Goal: Task Accomplishment & Management: Manage account settings

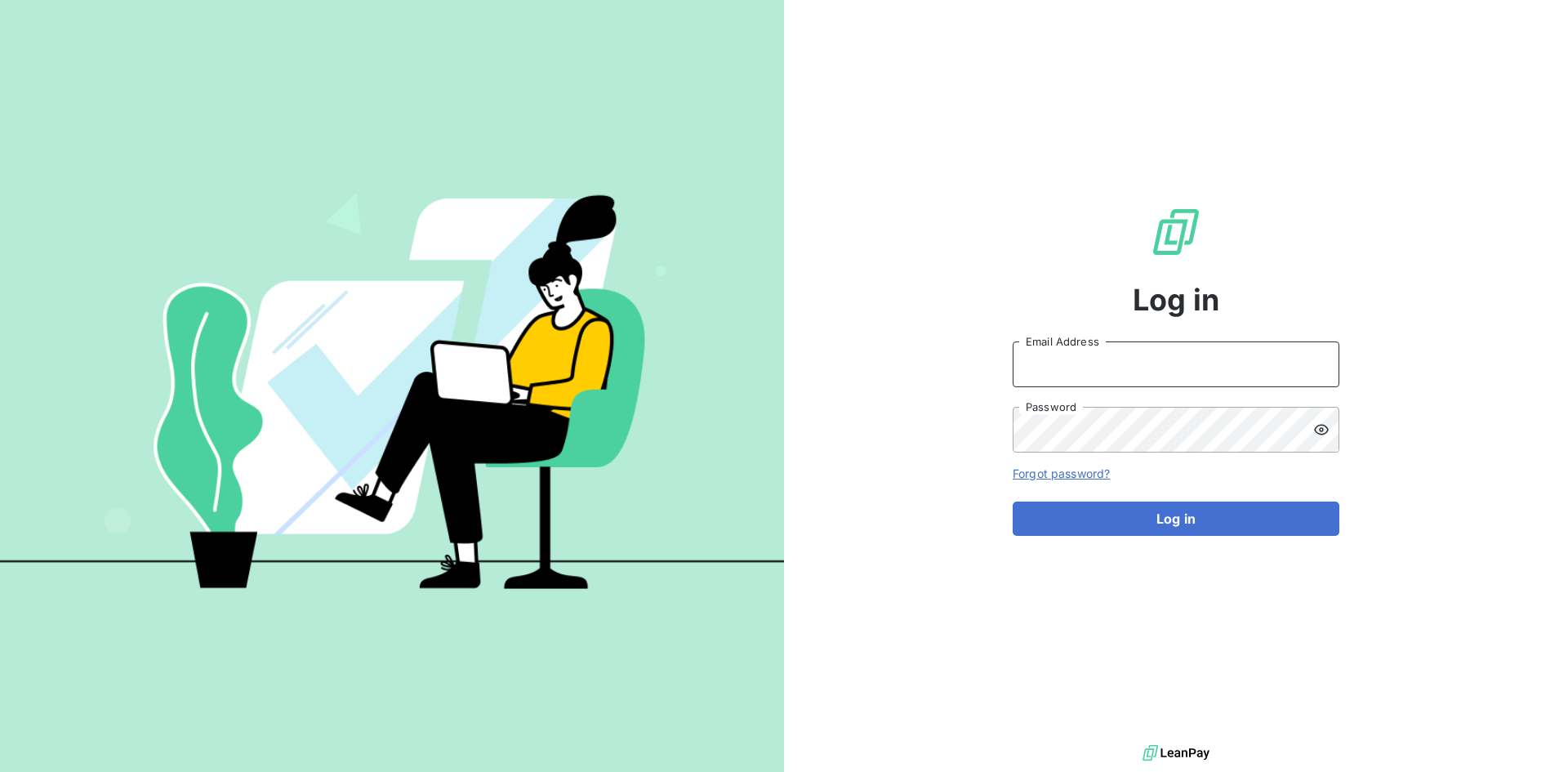
type input "[PERSON_NAME][EMAIL_ADDRESS][PERSON_NAME][DOMAIN_NAME]"
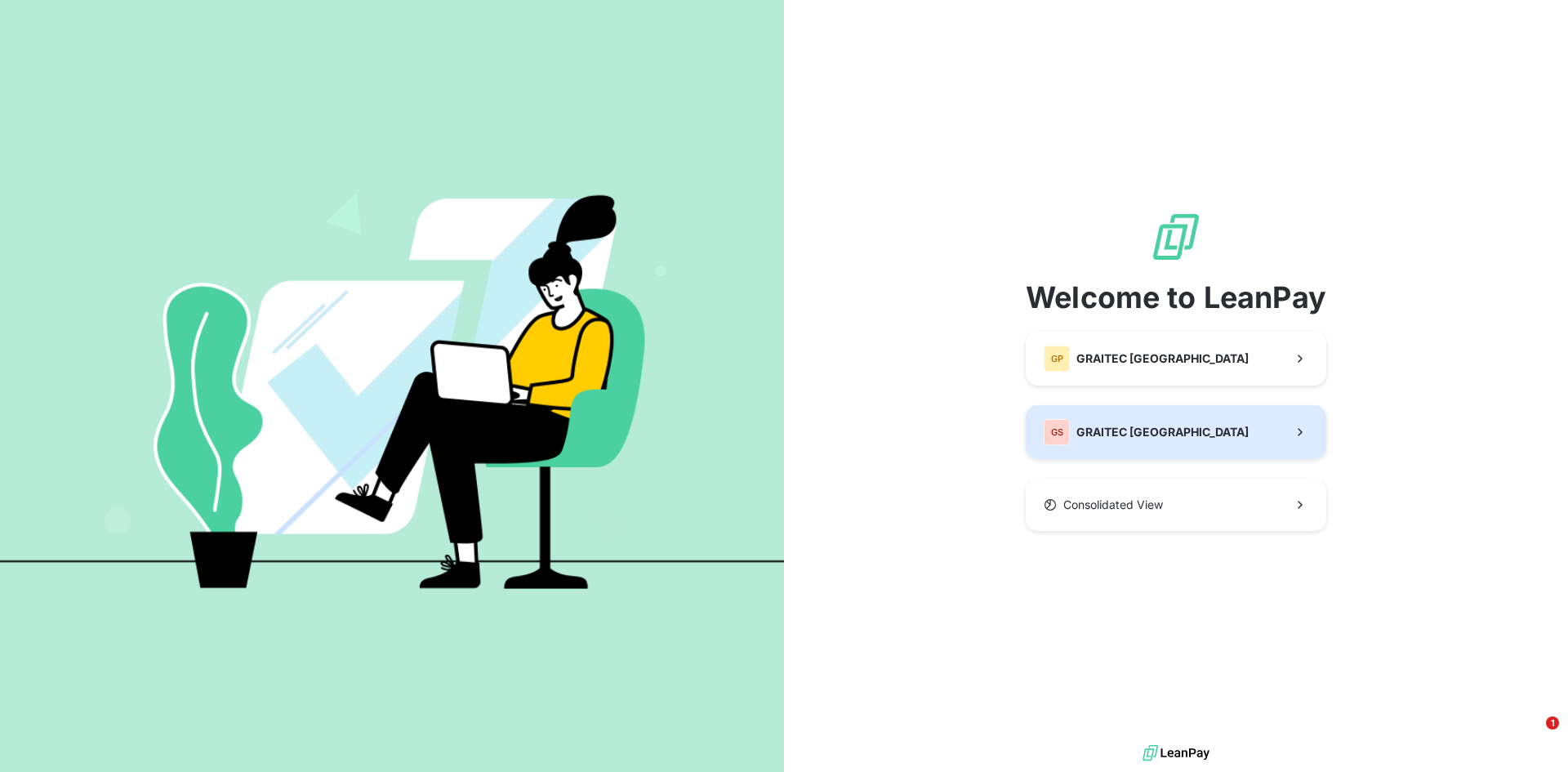
click at [1135, 435] on span "GRAITEC [GEOGRAPHIC_DATA]" at bounding box center [1162, 432] width 172 height 17
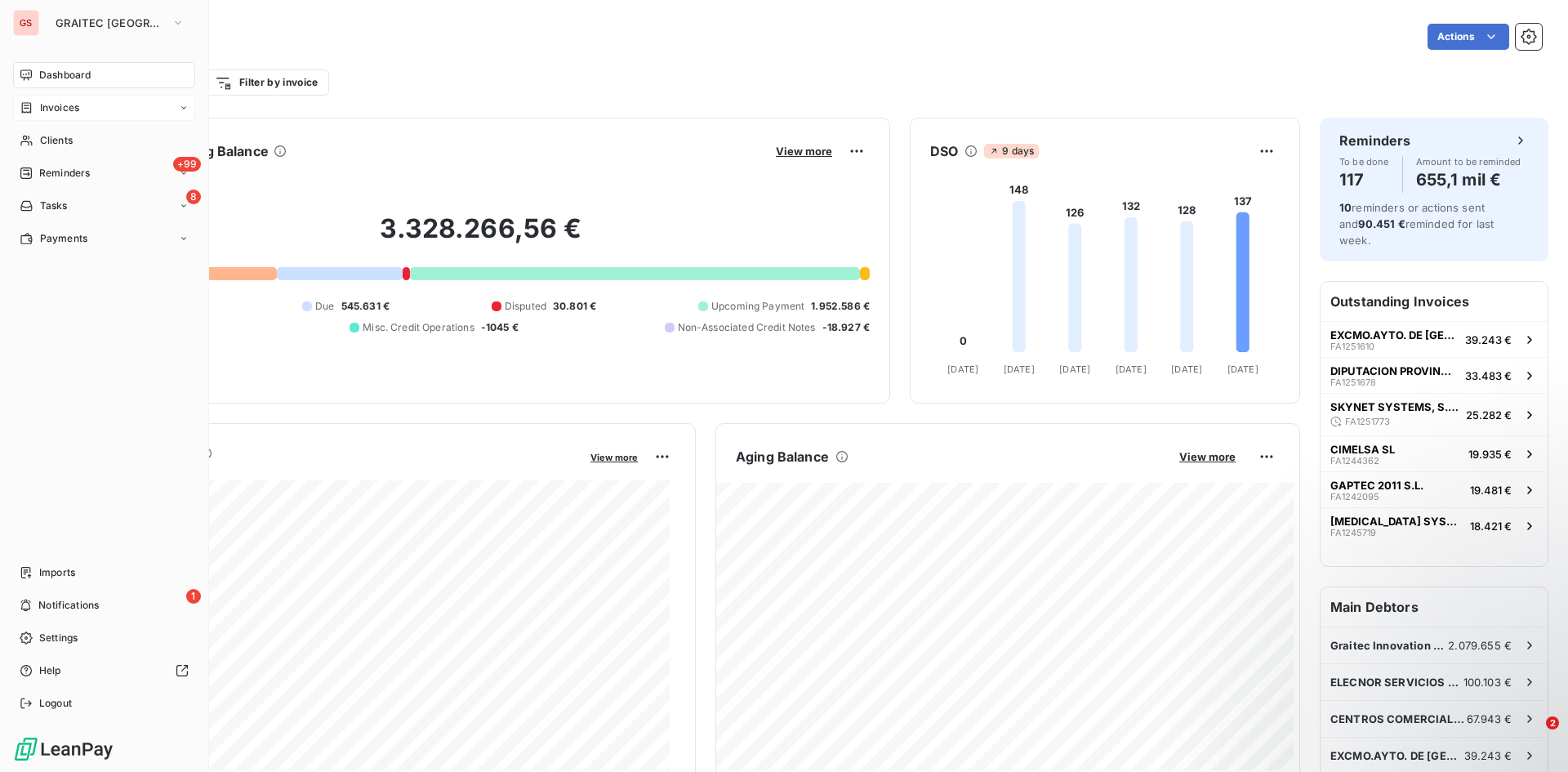
click at [63, 109] on span "Invoices" at bounding box center [59, 108] width 39 height 15
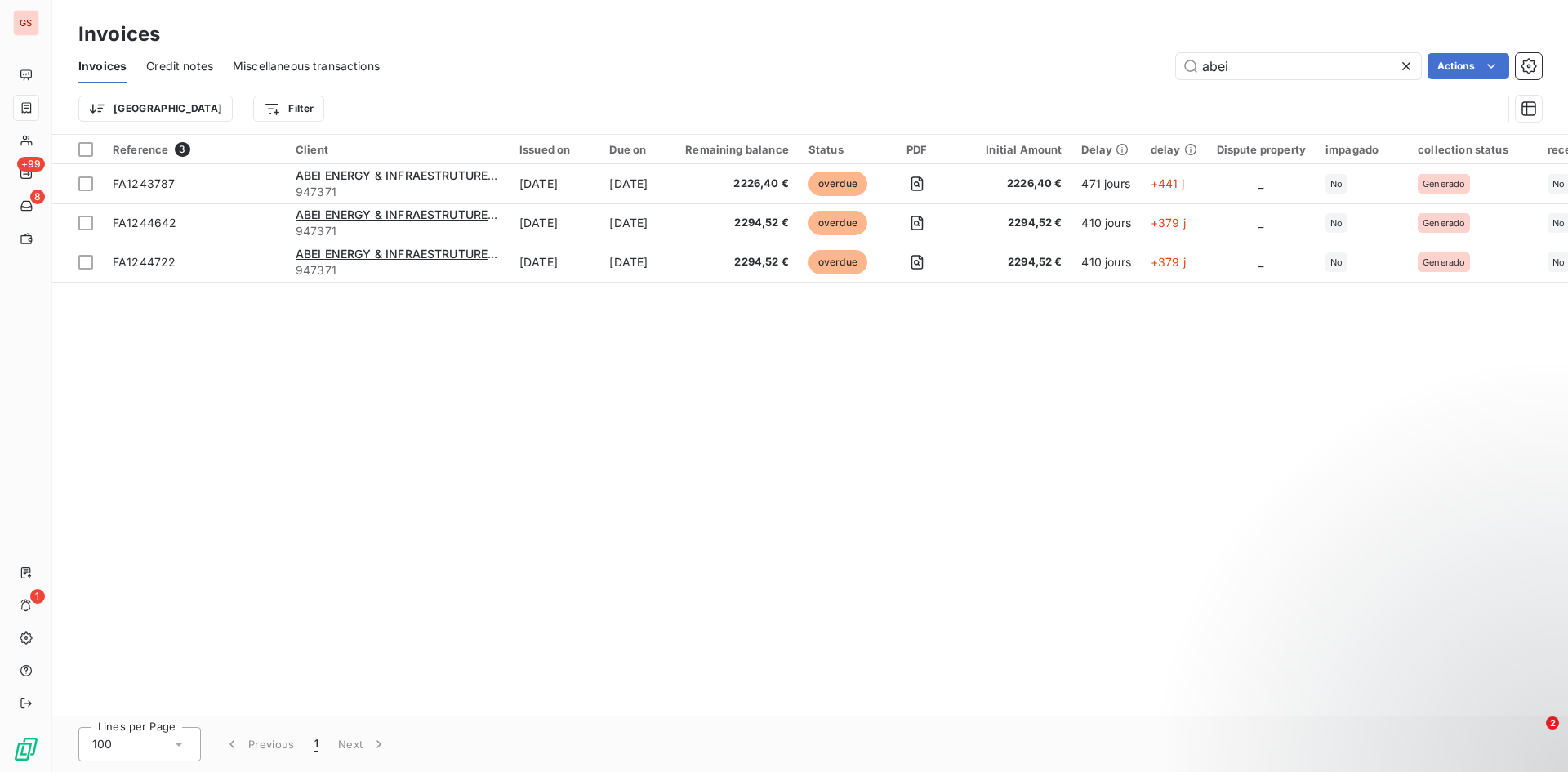
drag, startPoint x: 1170, startPoint y: 56, endPoint x: 1065, endPoint y: 55, distance: 105.0
click at [1074, 55] on div "abei Actions" at bounding box center [970, 66] width 1142 height 26
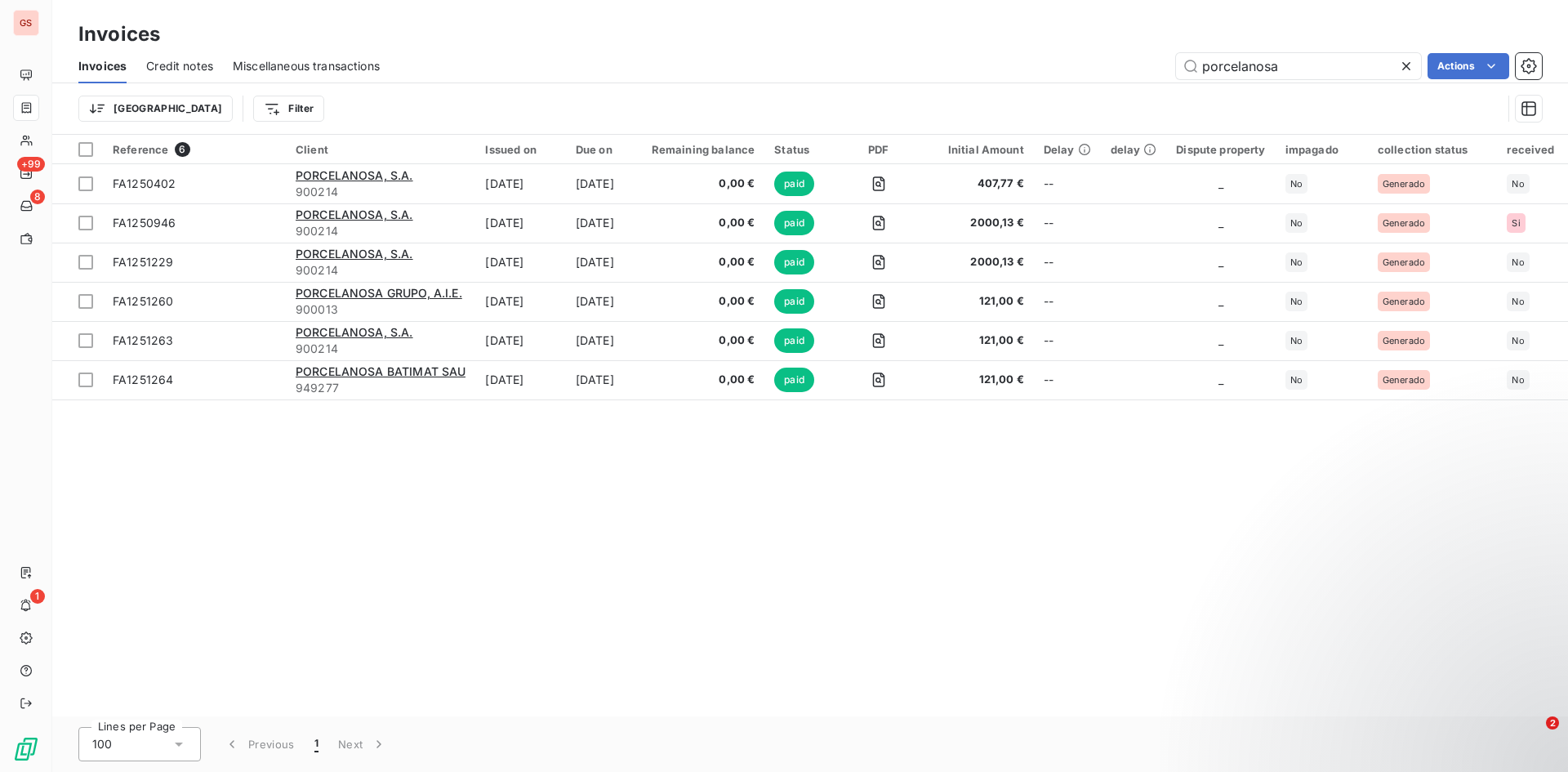
drag, startPoint x: 1282, startPoint y: 55, endPoint x: 1110, endPoint y: 35, distance: 173.2
click at [1117, 36] on div "Invoices Invoices Credit notes Miscellaneous transactions porcelanosa Actions T…" at bounding box center [810, 67] width 1515 height 135
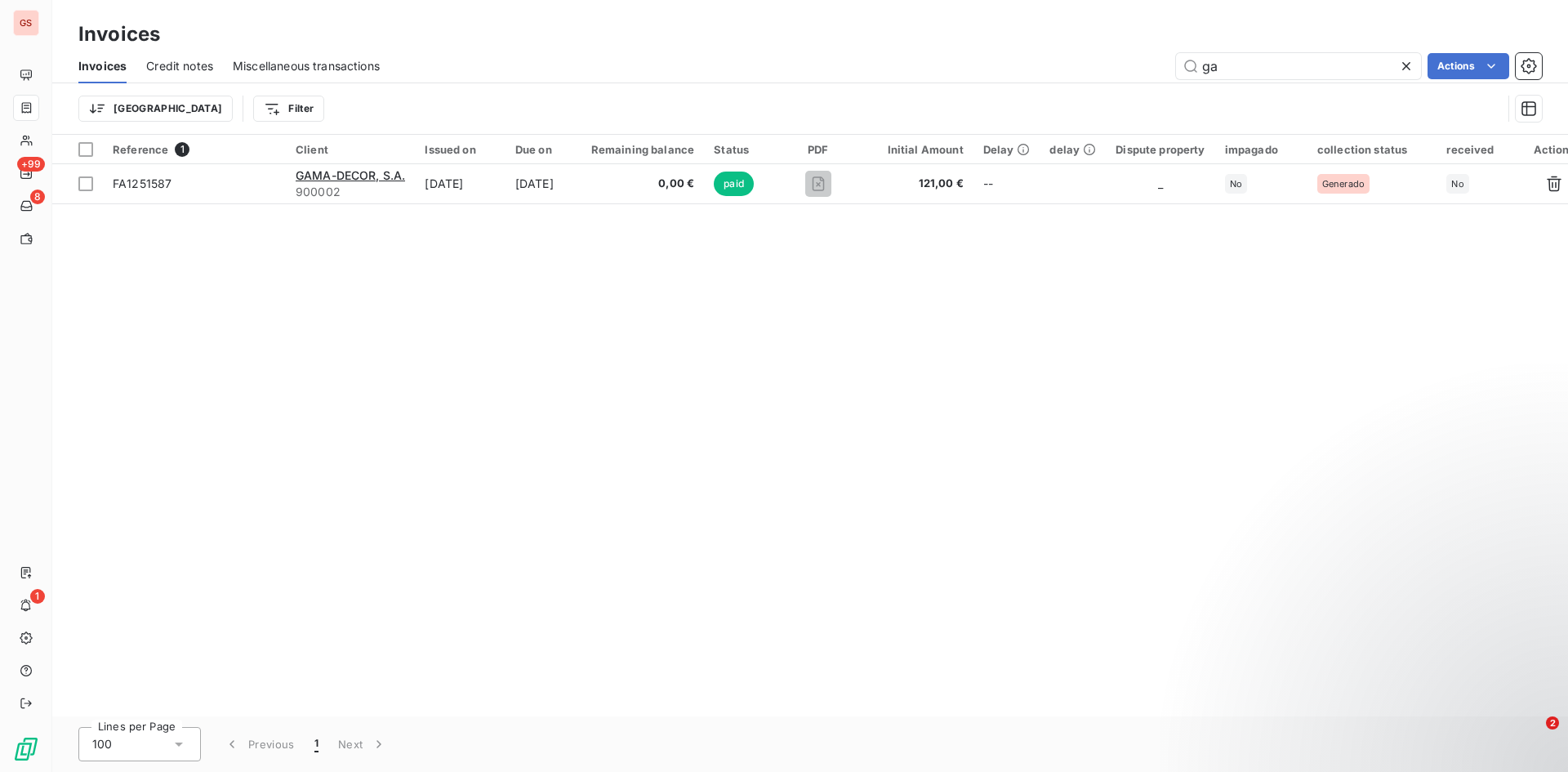
type input "g"
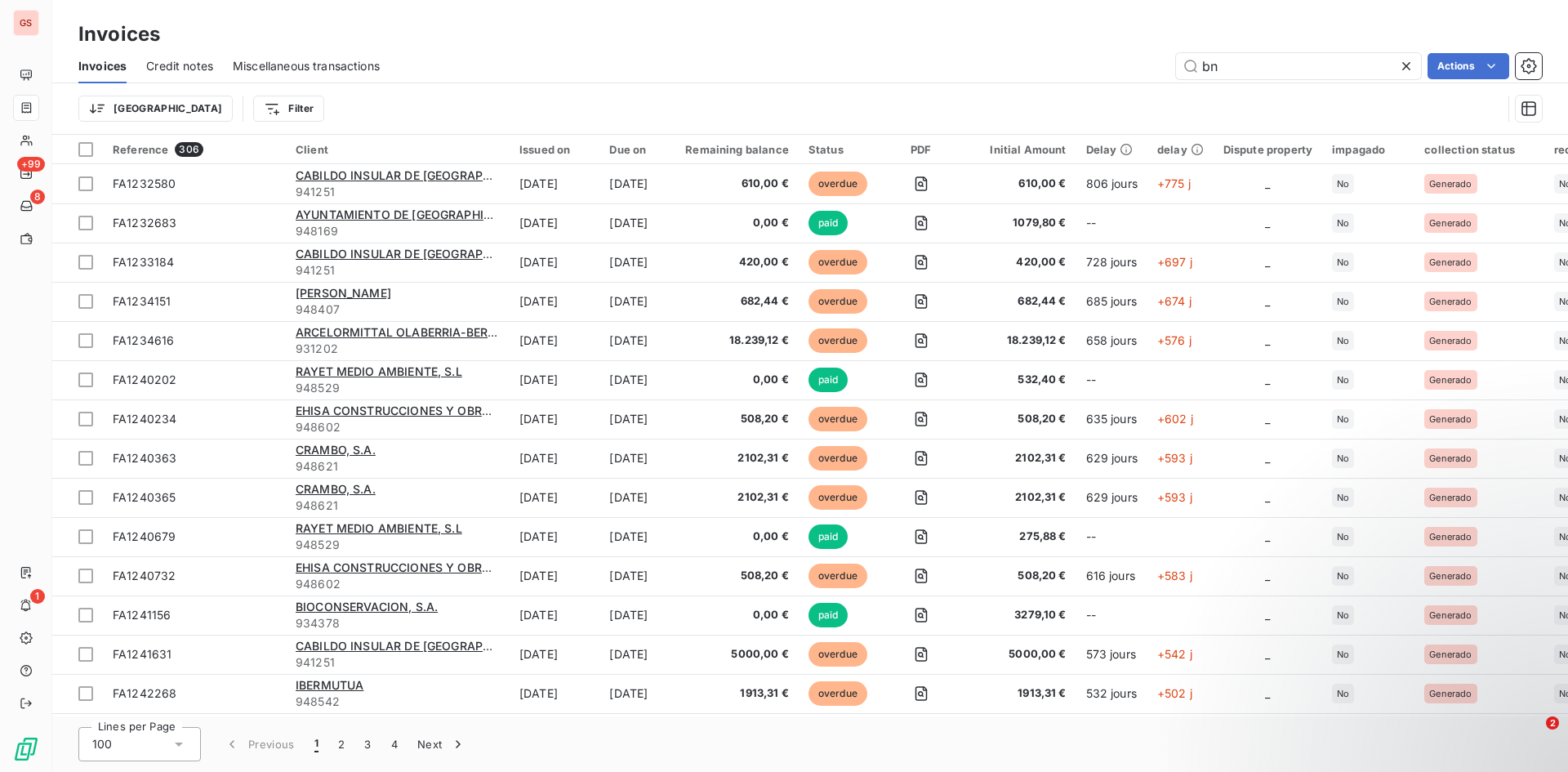
type input "b"
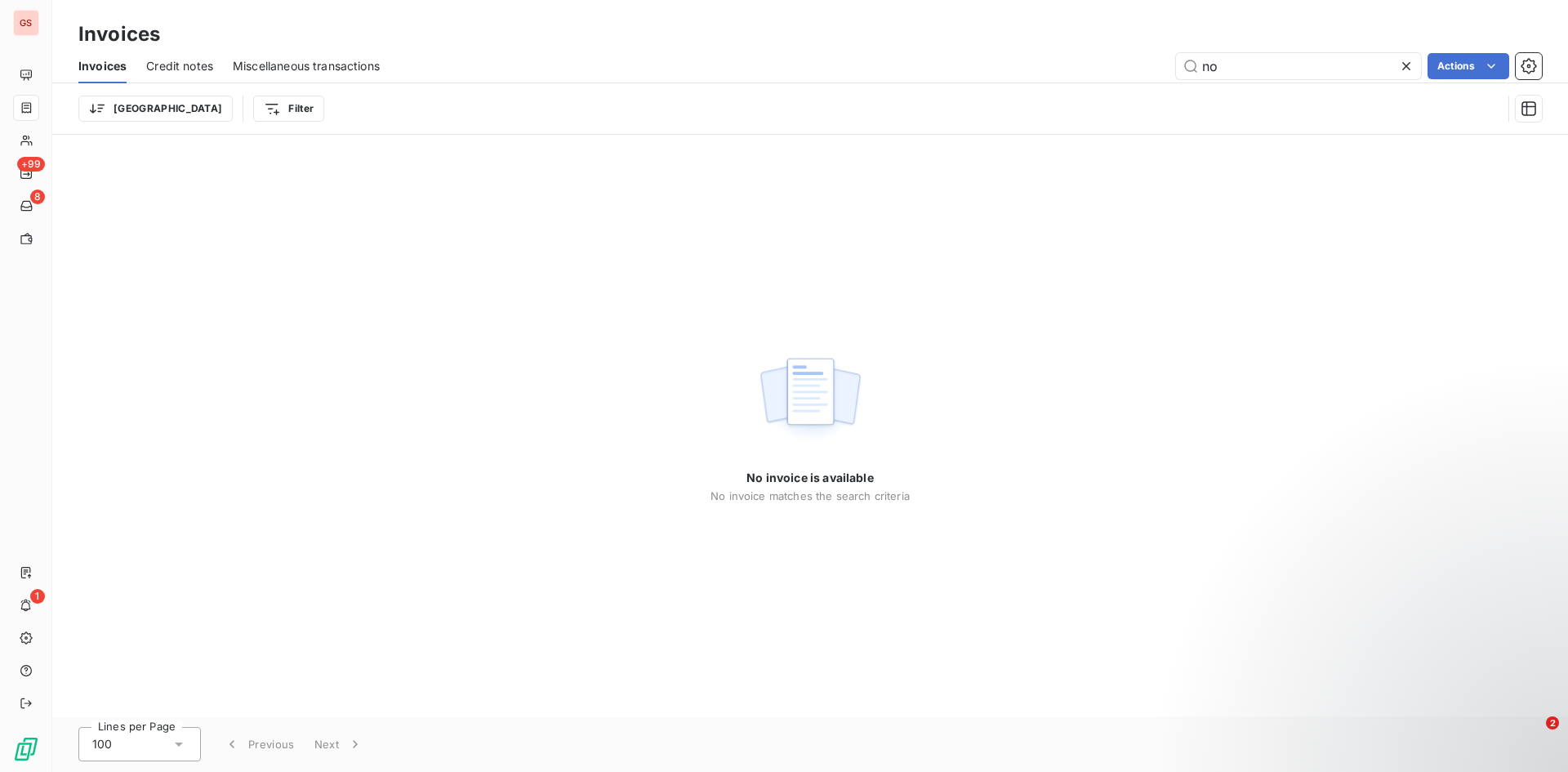
type input "n"
type input "o"
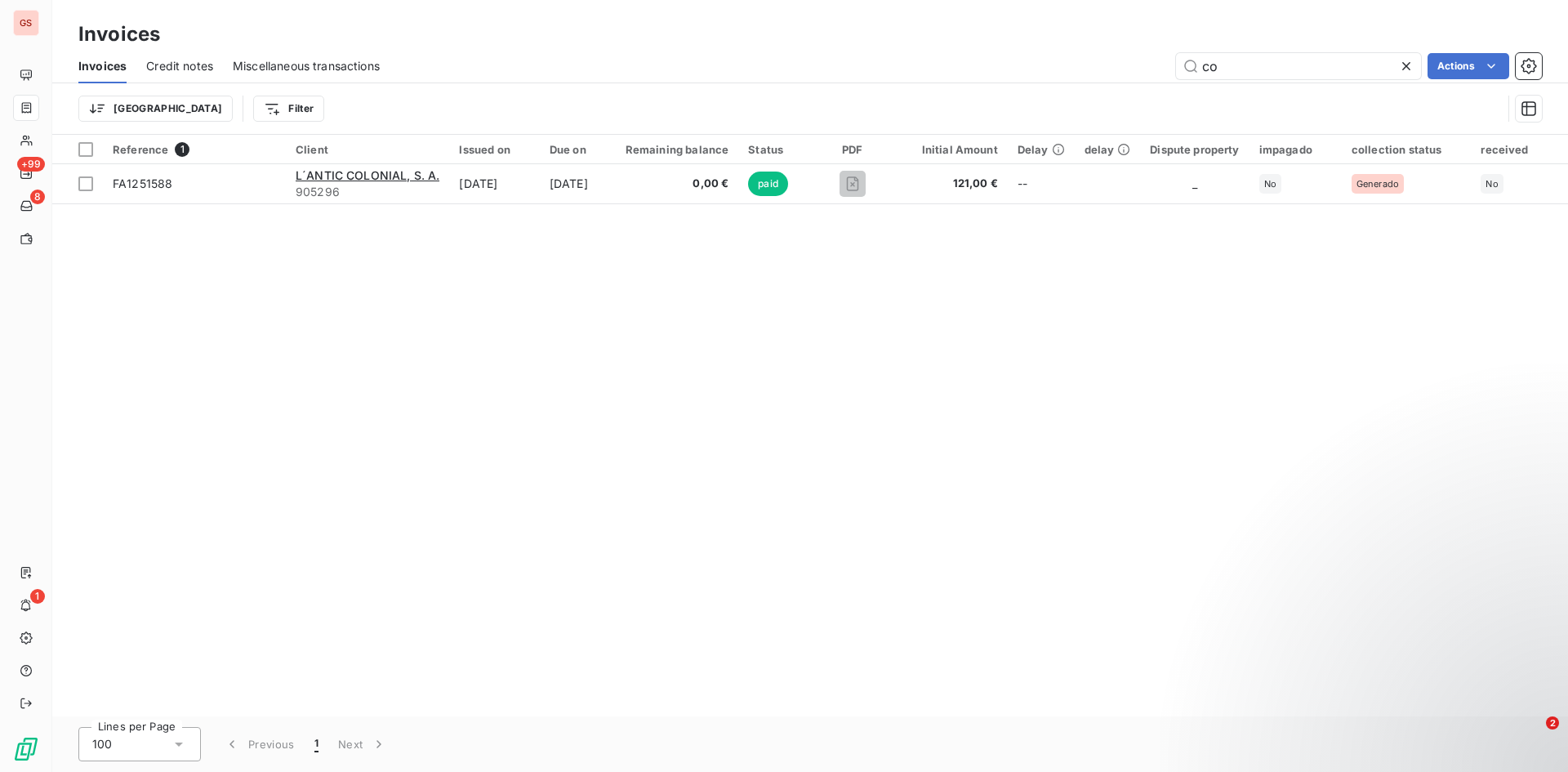
type input "c"
type input "k"
